Goal: Browse casually

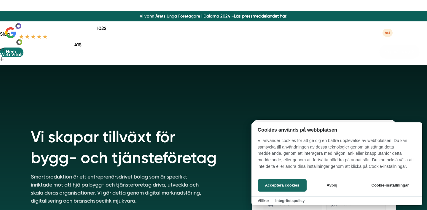
drag, startPoint x: 0, startPoint y: 0, endPoint x: 110, endPoint y: 74, distance: 132.4
click at [110, 74] on div at bounding box center [213, 116] width 427 height 210
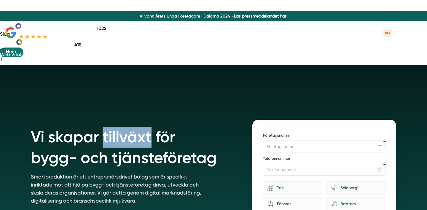
click at [110, 120] on h1 "Vi skapar tillväxt för bygg- och tjänsteföretag" at bounding box center [134, 146] width 207 height 53
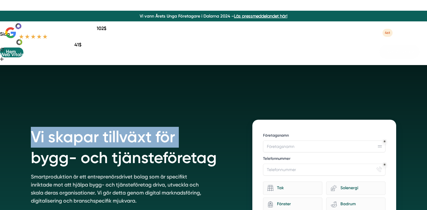
click at [109, 120] on h1 "Vi skapar tillväxt för bygg- och tjänsteföretag" at bounding box center [134, 146] width 207 height 53
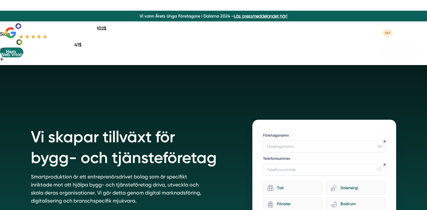
click at [138, 120] on h1 "Vi skapar tillväxt för bygg- och tjänsteföretag" at bounding box center [134, 146] width 207 height 53
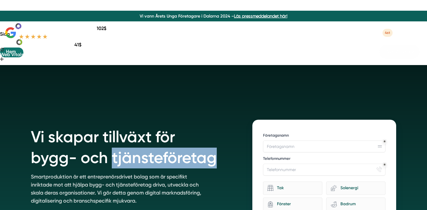
click at [138, 120] on h1 "Vi skapar tillväxt för bygg- och tjänsteföretag" at bounding box center [134, 146] width 207 height 53
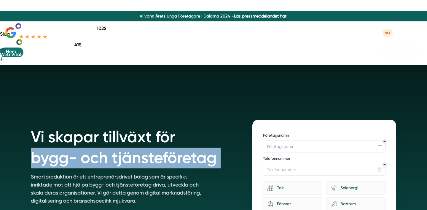
click at [138, 120] on h1 "Vi skapar tillväxt för bygg- och tjänsteföretag" at bounding box center [134, 146] width 207 height 53
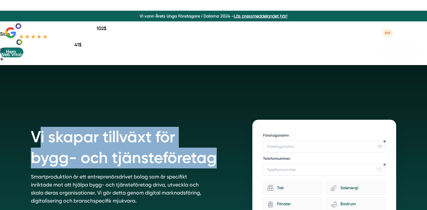
drag, startPoint x: 36, startPoint y: 84, endPoint x: 211, endPoint y: 114, distance: 177.7
click at [215, 120] on h1 "Vi skapar tillväxt för bygg- och tjänsteföretag" at bounding box center [134, 146] width 207 height 53
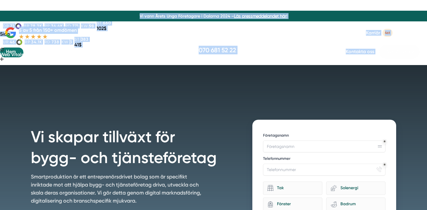
drag, startPoint x: 33, startPoint y: 81, endPoint x: 18, endPoint y: -5, distance: 86.6
click at [18, 0] on html "Domän dr 71 ar 78.3K rp 34.4K rd 771 kw 98 st 660 102$ Sida ur 46 rp 34.1K rd 7…" at bounding box center [213, 0] width 427 height 0
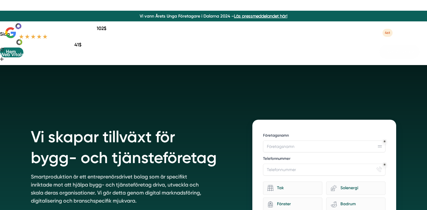
click at [130, 120] on h1 "Vi skapar tillväxt för bygg- och tjänsteföretag" at bounding box center [134, 146] width 207 height 53
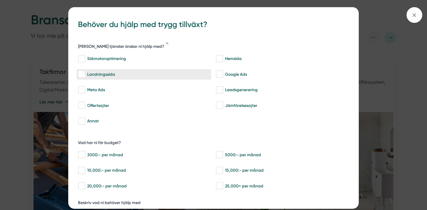
scroll to position [28, 0]
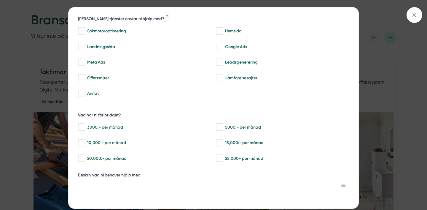
click at [413, 15] on icon at bounding box center [414, 15] width 7 height 7
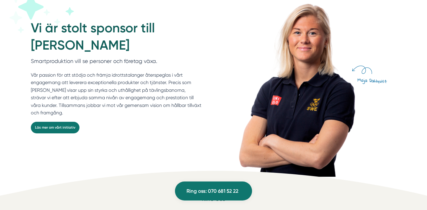
scroll to position [1661, 0]
